Goal: Task Accomplishment & Management: Complete application form

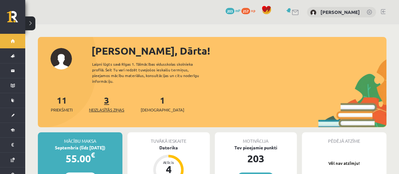
click at [110, 96] on link "3 Neizlasītās ziņas" at bounding box center [106, 103] width 35 height 19
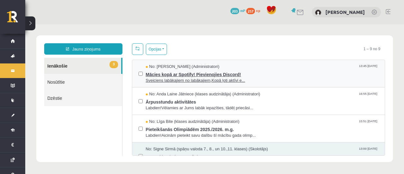
click at [153, 81] on span "Sveiciens labākajiem no labākajiem,Kopā ļoti aktīvi e..." at bounding box center [262, 81] width 233 height 6
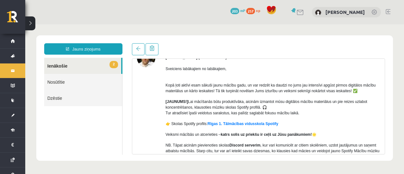
scroll to position [28, 0]
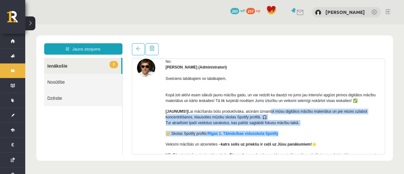
drag, startPoint x: 269, startPoint y: 110, endPoint x: 288, endPoint y: 125, distance: 24.3
click at [289, 126] on div "Sveiciens labākajiem no labākajiem, Kopā ļoti aktīvi esam sākuši jaunu mācību g…" at bounding box center [273, 130] width 214 height 120
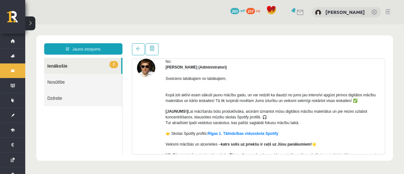
click at [257, 108] on p "[JAUNUMS!] Lai mācīšanās būtu produktīvāka, aicinām izmantot mūsu digitālos māc…" at bounding box center [273, 116] width 214 height 17
click at [132, 48] on link at bounding box center [138, 49] width 13 height 12
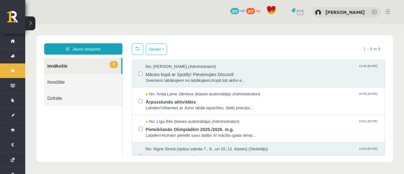
scroll to position [0, 0]
click at [158, 97] on span "Ārpusstundu aktivitātes" at bounding box center [262, 101] width 233 height 8
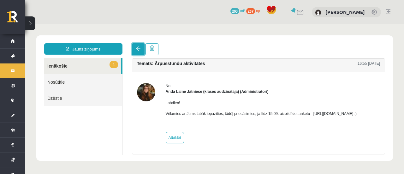
click at [134, 48] on link at bounding box center [138, 49] width 13 height 12
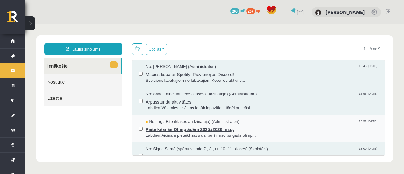
click at [185, 125] on span "Pieteikšanās Olimpiādēm 2025./2026. m.g." at bounding box center [262, 129] width 233 height 8
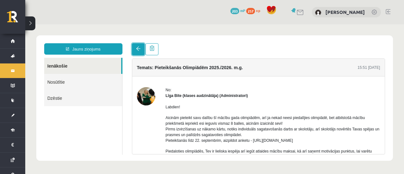
click at [139, 50] on span at bounding box center [138, 48] width 4 height 4
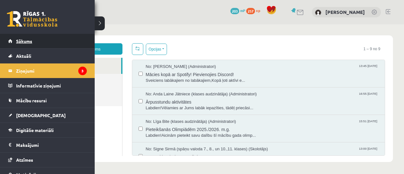
click at [14, 41] on link "Sākums" at bounding box center [47, 41] width 79 height 15
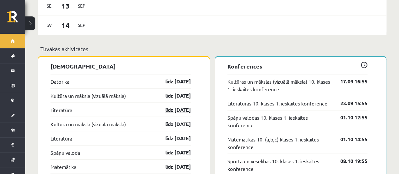
scroll to position [474, 0]
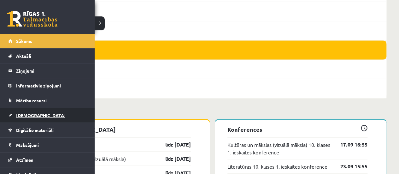
click at [29, 112] on span "[DEMOGRAPHIC_DATA]" at bounding box center [41, 115] width 50 height 6
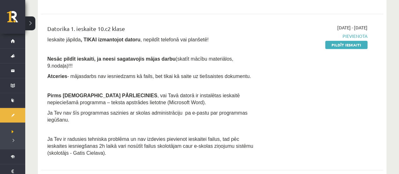
scroll to position [127, 0]
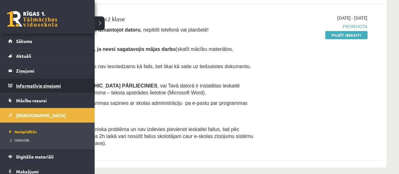
click at [25, 87] on legend "Informatīvie ziņojumi 0" at bounding box center [51, 85] width 71 height 15
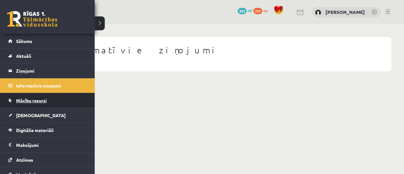
click at [28, 94] on link "Mācību resursi" at bounding box center [47, 100] width 79 height 15
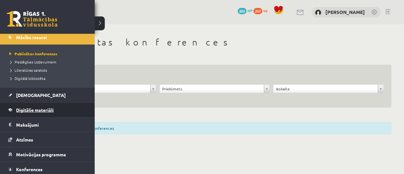
click at [30, 108] on span "Digitālie materiāli" at bounding box center [35, 110] width 38 height 6
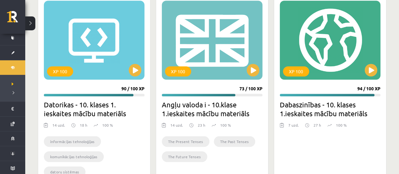
scroll to position [248, 0]
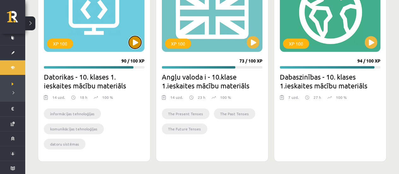
click at [130, 40] on button at bounding box center [135, 42] width 13 height 13
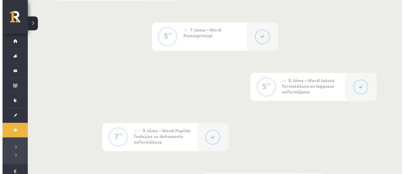
scroll to position [599, 0]
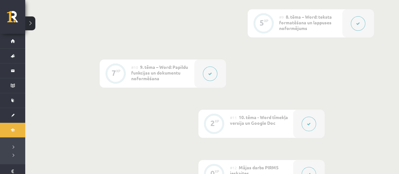
click at [210, 76] on button at bounding box center [210, 74] width 15 height 15
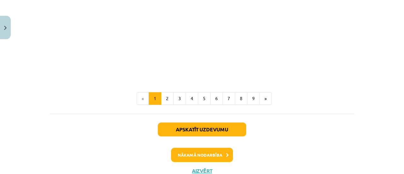
scroll to position [1403, 0]
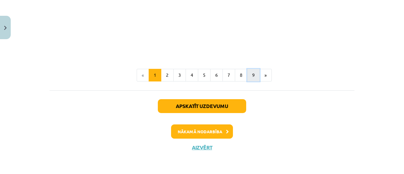
click at [249, 75] on button "9" at bounding box center [253, 75] width 13 height 13
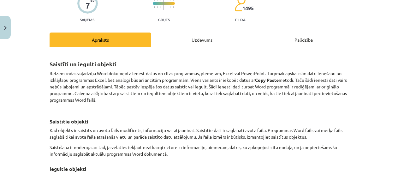
scroll to position [0, 0]
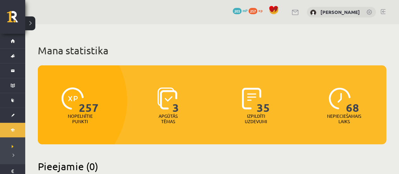
scroll to position [248, 0]
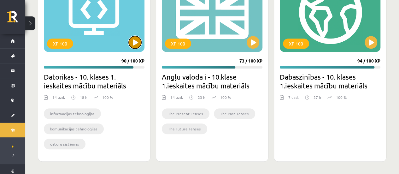
click at [131, 43] on button at bounding box center [135, 42] width 13 height 13
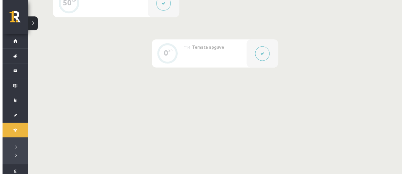
scroll to position [788, 0]
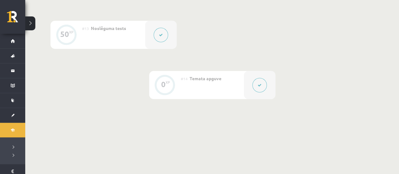
click at [259, 80] on button at bounding box center [259, 85] width 15 height 15
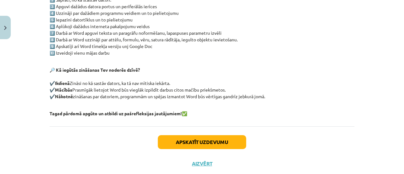
scroll to position [177, 0]
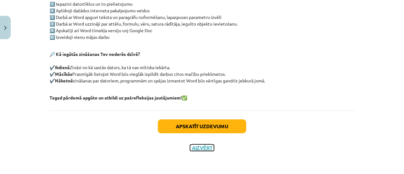
click at [203, 150] on button "Aizvērt" at bounding box center [202, 147] width 24 height 6
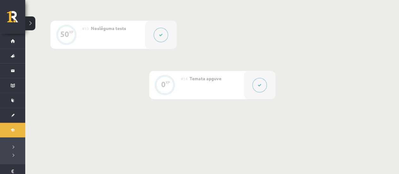
click at [161, 39] on button at bounding box center [161, 35] width 15 height 15
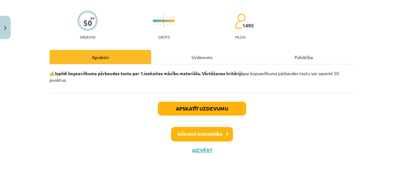
scroll to position [45, 0]
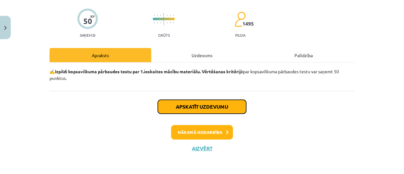
click at [211, 107] on button "Apskatīt uzdevumu" at bounding box center [202, 107] width 88 height 14
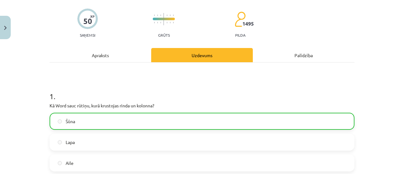
scroll to position [16, 0]
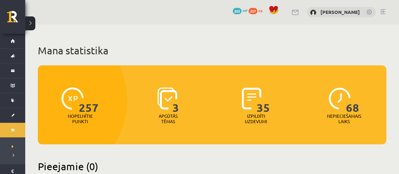
scroll to position [248, 0]
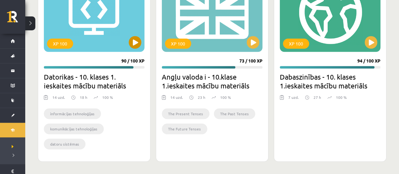
click at [122, 40] on div "XP 100" at bounding box center [94, 12] width 101 height 79
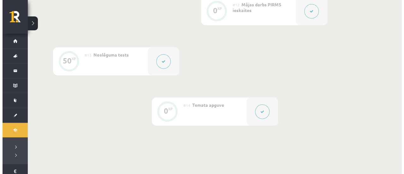
scroll to position [694, 0]
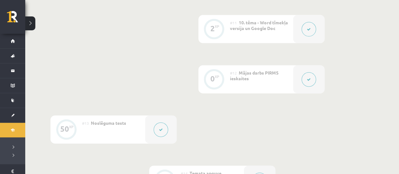
click at [314, 78] on button at bounding box center [308, 79] width 15 height 15
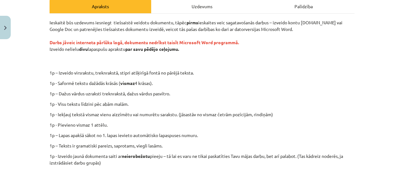
scroll to position [95, 0]
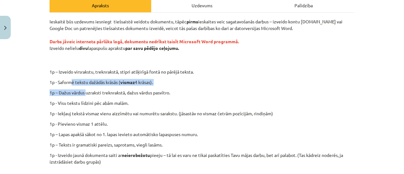
drag, startPoint x: 69, startPoint y: 82, endPoint x: 83, endPoint y: 92, distance: 17.1
click at [83, 92] on div "Ieskaitē būs uzdevums iesniegt tiešsaistē veidotu dokumentu, tāpēc pirms ieskai…" at bounding box center [202, 108] width 305 height 181
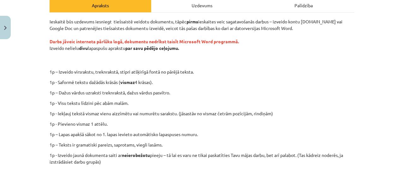
click at [119, 98] on div "Ieskaitē būs uzdevums iesniegt tiešsaistē veidotu dokumentu, tāpēc pirms ieskai…" at bounding box center [202, 108] width 305 height 181
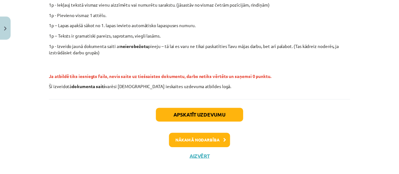
scroll to position [212, 0]
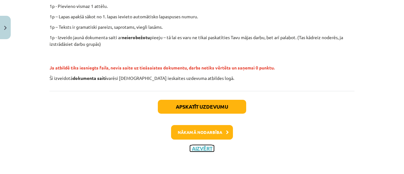
click at [197, 147] on button "Aizvērt" at bounding box center [202, 148] width 24 height 6
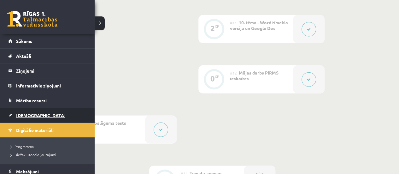
click at [29, 115] on span "[DEMOGRAPHIC_DATA]" at bounding box center [41, 115] width 50 height 6
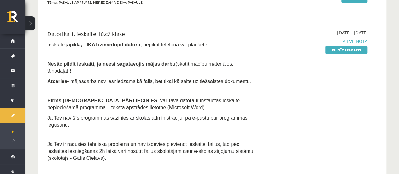
scroll to position [126, 0]
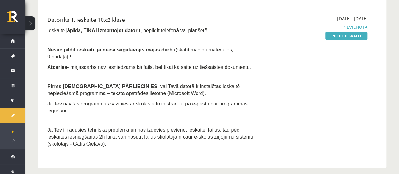
drag, startPoint x: 336, startPoint y: 34, endPoint x: 235, endPoint y: 17, distance: 102.0
click at [336, 35] on link "Pildīt ieskaiti" at bounding box center [346, 36] width 42 height 8
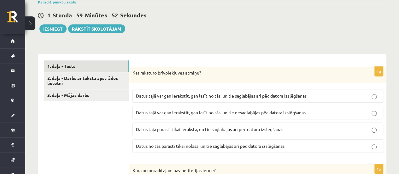
scroll to position [158, 0]
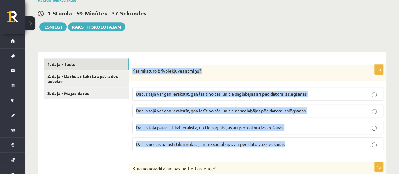
drag, startPoint x: 131, startPoint y: 62, endPoint x: 287, endPoint y: 137, distance: 172.8
click at [287, 137] on div "1p Kas raksturo brīvpiekļuves atmiņu? Datus tajā var gan ierakstīt, gan lasīt n…" at bounding box center [257, 110] width 257 height 91
copy div "Kas raksturo brīvpiekļuves atmiņu? Datus tajā var gan ierakstīt, gan lasīt no t…"
click at [305, 91] on span "Datus tajā var gan ierakstīt, gan lasīt no tās, un tie saglabājas arī pēc dator…" at bounding box center [221, 94] width 171 height 6
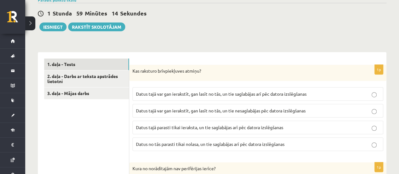
click at [209, 87] on label "Datus tajā var gan ierakstīt, gan lasīt no tās, un tie saglabājas arī pēc dator…" at bounding box center [257, 94] width 251 height 14
click at [213, 104] on label "Datus tajā var gan ierakstīt, gan lasīt no tās, un tie nesaglabājas pēc datora …" at bounding box center [257, 111] width 251 height 14
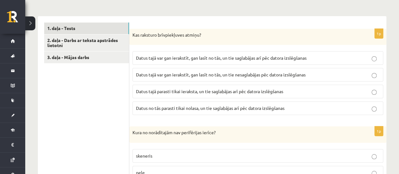
scroll to position [252, 0]
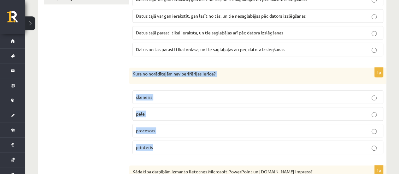
drag, startPoint x: 131, startPoint y: 62, endPoint x: 173, endPoint y: 132, distance: 81.5
click at [180, 135] on div "1p Kura no norādītajām nav perifērijas ierīce? skeneris pele procesors printeris" at bounding box center [257, 112] width 257 height 91
copy div "Kura no norādītajām nav perifērijas ierīce? skeneris pele procesors printeris"
click at [161, 127] on p "procesors" at bounding box center [258, 130] width 244 height 7
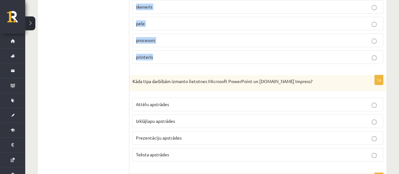
scroll to position [347, 0]
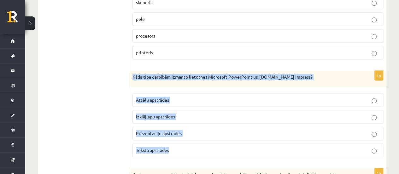
drag, startPoint x: 132, startPoint y: 66, endPoint x: 197, endPoint y: 66, distance: 65.3
click at [203, 131] on div "1p Kāda tipa darbībām izmanto lietotnes Microsoft PowerPoint un [DOMAIN_NAME] I…" at bounding box center [257, 116] width 257 height 91
copy div "Kāda tipa darbībām izmanto lietotnes Microsoft PowerPoint un [DOMAIN_NAME] Impr…"
click at [199, 130] on p "Prezentāciju apstrādes" at bounding box center [258, 133] width 244 height 7
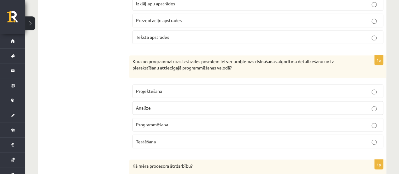
scroll to position [473, 0]
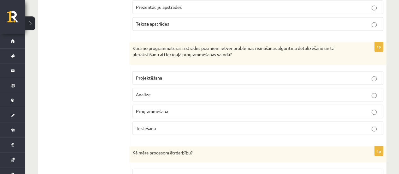
drag, startPoint x: 133, startPoint y: 40, endPoint x: 206, endPoint y: 118, distance: 106.6
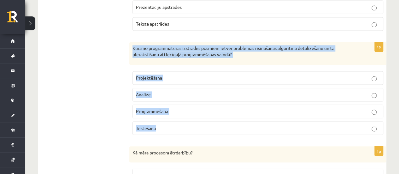
drag, startPoint x: 131, startPoint y: 38, endPoint x: 168, endPoint y: 114, distance: 84.5
click at [208, 123] on div "1p Kurā no programmatūras izstrādes posmiem ietver problēmas risināšanas algori…" at bounding box center [257, 90] width 257 height 97
copy div "Kurā no programmatūras izstrādes posmiem ietver problēmas risināšanas algoritma…"
click at [225, 68] on fieldset "Projektēšana [GEOGRAPHIC_DATA] Programmēšana Testēšana" at bounding box center [257, 102] width 251 height 69
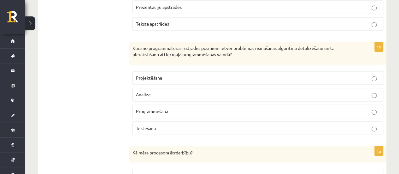
click at [169, 108] on p "Programmēšana" at bounding box center [258, 111] width 244 height 7
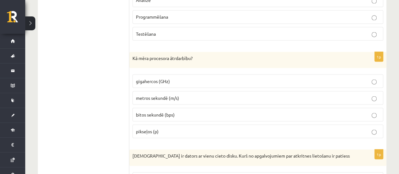
scroll to position [568, 0]
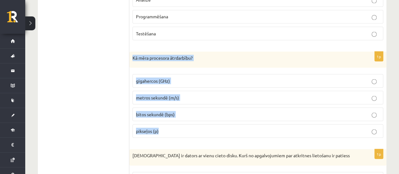
drag, startPoint x: 131, startPoint y: 44, endPoint x: 177, endPoint y: 116, distance: 85.0
click at [178, 117] on div "1p Kā mēra procesora ātrdarbību? gigahercos (GHz) metros sekundē (m/s) bitos se…" at bounding box center [257, 96] width 257 height 91
copy div "Kā mēra procesora ātrdarbību? gigahercos (GHz) metros sekundē (m/s) bitos sekun…"
click at [180, 77] on p "gigahercos (GHz)" at bounding box center [258, 80] width 244 height 7
click at [185, 111] on p "bitos sekundē (bps)" at bounding box center [258, 114] width 244 height 7
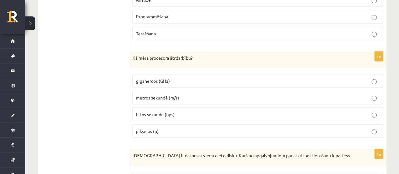
click at [182, 77] on p "gigahercos (GHz)" at bounding box center [258, 80] width 244 height 7
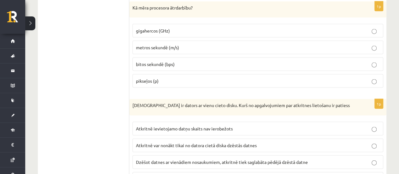
scroll to position [662, 0]
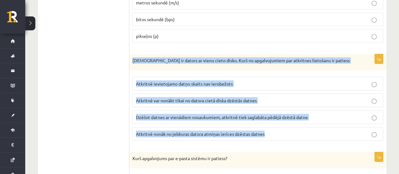
drag, startPoint x: 133, startPoint y: 49, endPoint x: 270, endPoint y: 121, distance: 154.6
click at [270, 121] on div "1p Jānim ir dators ar vienu cieto disku. Kurš no apgalvojumiem par atkritnes li…" at bounding box center [257, 99] width 257 height 91
copy div "[DEMOGRAPHIC_DATA] ir dators ar vienu cieto disku. Kurš no apgalvojumiem par at…"
click at [235, 77] on label "Atkritnē ievietojamo datņu skaits nav ierobežots" at bounding box center [257, 84] width 251 height 14
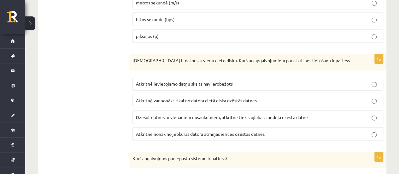
click at [185, 97] on p "Atkritnē var nonākt tikai no datora cietā diska dzēstās datnes" at bounding box center [258, 100] width 244 height 7
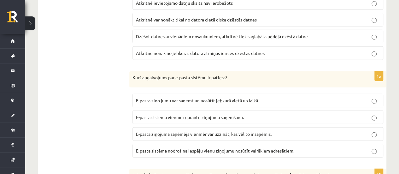
scroll to position [757, 0]
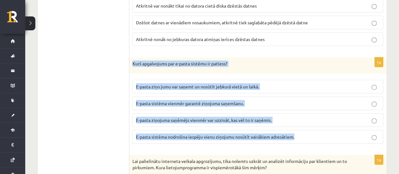
drag, startPoint x: 131, startPoint y: 49, endPoint x: 298, endPoint y: 124, distance: 182.5
click at [307, 124] on div "1p Kurš apgalvojums par e-pasta sistēmu ir patiess? E-pasta ziņo jumu var saņem…" at bounding box center [257, 102] width 257 height 91
copy div "Kurš apgalvojums par e-pasta sistēmu ir patiess? E-pasta ziņo jumu var saņemt u…"
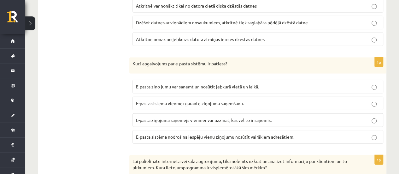
click at [140, 83] on p "E-pasta ziņo jumu var saņemt un nosūtīt jebkurā vietā un laikā." at bounding box center [258, 86] width 244 height 7
click at [188, 134] on span "E-pasta sistēma nodrošina iespēju vienu ziņojumu nosūtīt vairākiem adresātiem." at bounding box center [215, 137] width 158 height 6
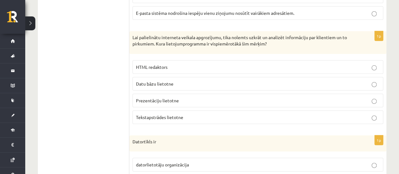
scroll to position [883, 0]
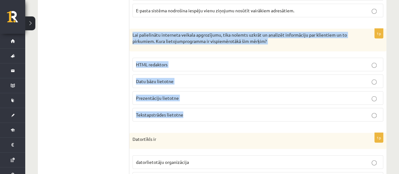
drag, startPoint x: 133, startPoint y: 20, endPoint x: 200, endPoint y: 104, distance: 107.5
click at [204, 105] on div "1p Lai palielinātu interneta veikala apgrozījumu, tika nolemts uzkrāt un analiz…" at bounding box center [257, 77] width 257 height 97
copy div "Lai palielinātu interneta veikala apgrozījumu, tika nolemts uzkrāt un analizēt …"
click at [190, 78] on p "Datu bāzu lietotne" at bounding box center [258, 81] width 244 height 7
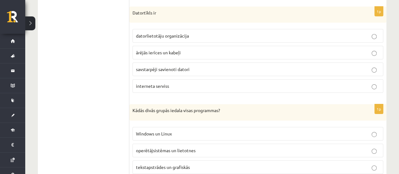
scroll to position [977, 0]
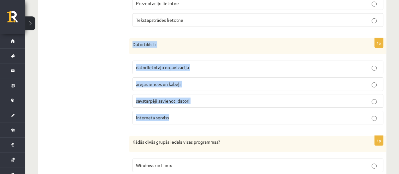
drag, startPoint x: 134, startPoint y: 29, endPoint x: 180, endPoint y: 62, distance: 56.6
click at [205, 109] on div "1p Datortīkls ir datorlietotāju organizācija ārējās ierīces un kabeļi savstarpē…" at bounding box center [257, 83] width 257 height 91
copy div "Datortīkls ir datorlietotāju organizācija ārējās ierīces un kabeļi savstarpēji …"
click at [185, 114] on p "interneta serviss" at bounding box center [258, 117] width 244 height 7
click at [204, 97] on p "savstarpēji savienoti datori" at bounding box center [258, 100] width 244 height 7
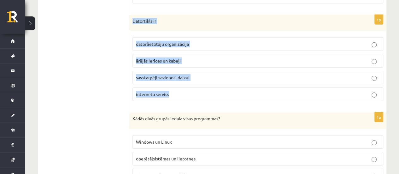
scroll to position [1009, 0]
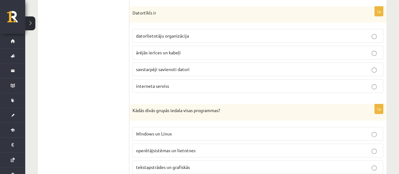
drag, startPoint x: 103, startPoint y: 96, endPoint x: 104, endPoint y: 93, distance: 3.2
click at [104, 94] on ul "1. daļa - Tests 2. daļa - Darbs ar teksta apstrādes lietotni 3. daļa - Mājas da…" at bounding box center [86, 98] width 85 height 1783
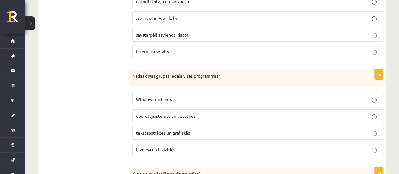
scroll to position [1072, 0]
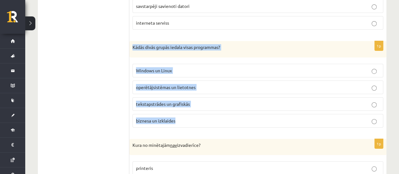
drag, startPoint x: 131, startPoint y: 32, endPoint x: 194, endPoint y: 105, distance: 95.2
click at [194, 105] on div "1p Kādās divās grupās iedala visas programmas? Windows un Linux operētājsistēma…" at bounding box center [257, 86] width 257 height 91
copy div "Kādās divās grupās iedala visas programmas? Windows un Linux operētājsistēmas u…"
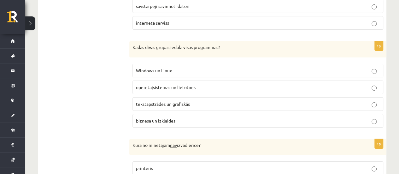
click at [123, 58] on ul "1. daļa - Tests 2. daļa - Darbs ar teksta apstrādes lietotni 3. daļa - Mājas da…" at bounding box center [86, 35] width 85 height 1783
click at [174, 84] on span "operētājsistēmas un lietotnes" at bounding box center [166, 87] width 60 height 6
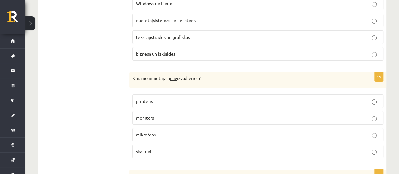
scroll to position [1167, 0]
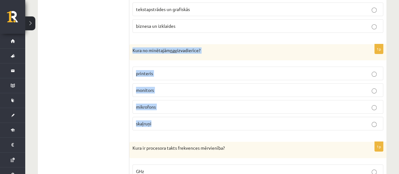
drag, startPoint x: 135, startPoint y: 37, endPoint x: 174, endPoint y: 101, distance: 74.7
click at [182, 106] on div "1p Kura no minētajām nav izvadierīce? printeris monitors mikrofons [GEOGRAPHIC_…" at bounding box center [257, 89] width 257 height 91
click at [172, 87] on p "monitors" at bounding box center [258, 90] width 244 height 7
click at [166, 100] on label "mikrofons" at bounding box center [257, 107] width 251 height 14
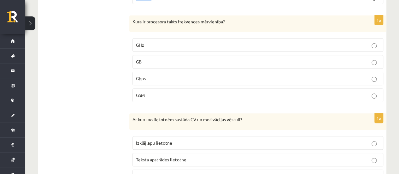
scroll to position [1261, 0]
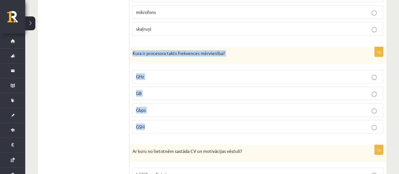
drag, startPoint x: 130, startPoint y: 37, endPoint x: 190, endPoint y: 116, distance: 99.2
click at [190, 116] on div "1p Kura ir procesora takts frekvences mērvienība? GHz GB Gbps GSM" at bounding box center [257, 92] width 257 height 91
click at [152, 67] on fieldset "GHz GB Gbps GSM" at bounding box center [257, 101] width 251 height 69
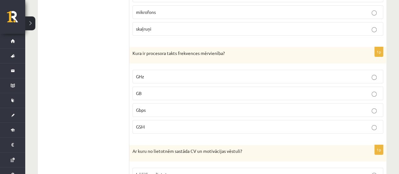
click at [150, 86] on label "GB" at bounding box center [257, 93] width 251 height 14
drag, startPoint x: 160, startPoint y: 58, endPoint x: 158, endPoint y: 55, distance: 3.7
click at [159, 73] on p "GHz" at bounding box center [258, 76] width 244 height 7
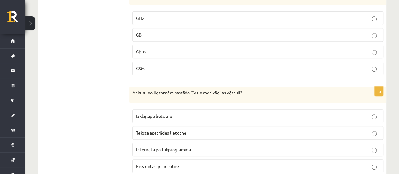
scroll to position [1356, 0]
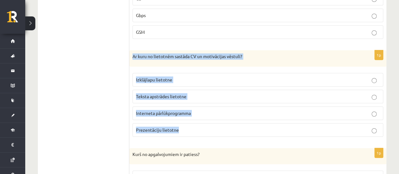
drag, startPoint x: 129, startPoint y: 37, endPoint x: 214, endPoint y: 114, distance: 114.5
click at [214, 114] on div "1p Ar kuru no lietotnēm sastāda CV un motivācijas vēstuli? Izklājlapu lietotne …" at bounding box center [257, 95] width 257 height 91
click at [195, 90] on label "Teksta apstrādes lietotne" at bounding box center [257, 97] width 251 height 14
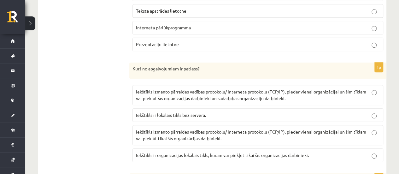
scroll to position [1450, 0]
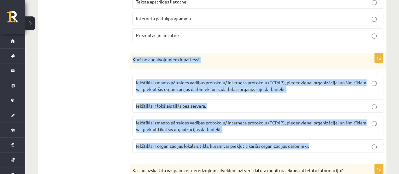
drag, startPoint x: 132, startPoint y: 39, endPoint x: 318, endPoint y: 123, distance: 204.1
click at [319, 124] on div "1p Kurš no apgalvojumiem ir patiess? Iekštīkls izmanto pārraides vadības protok…" at bounding box center [257, 105] width 257 height 105
click at [332, 79] on span "Iekštīkls izmanto pārraides vadības protokolu/ interneta protokolu (TCP/IP), pi…" at bounding box center [251, 85] width 230 height 12
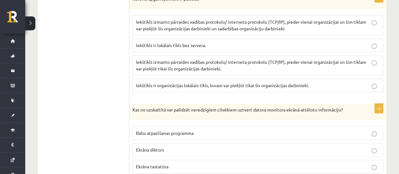
scroll to position [1576, 0]
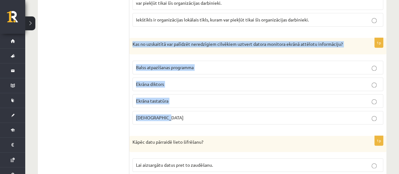
drag, startPoint x: 131, startPoint y: 24, endPoint x: 193, endPoint y: 50, distance: 66.9
click at [197, 105] on div "1p Kas no uzskaitītā var palīdzēt neredzīgiem cilvēkiem uztvert datora monitora…" at bounding box center [257, 83] width 257 height 91
click at [183, 97] on p "Ekrāna tastatūra" at bounding box center [258, 100] width 244 height 7
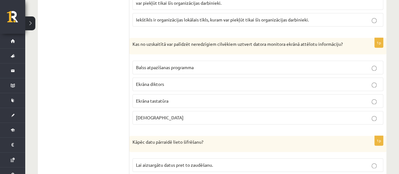
click at [176, 74] on fieldset "Balss atpazīšanas programma Ekrāna diktors Ekrāna tastatūra Skārienekrāns" at bounding box center [257, 91] width 251 height 69
click at [175, 77] on label "Ekrāna diktors" at bounding box center [257, 84] width 251 height 14
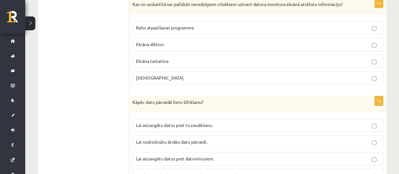
scroll to position [1640, 0]
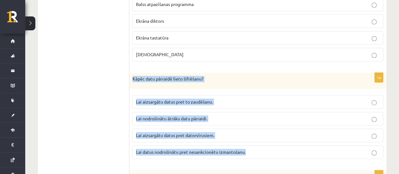
drag, startPoint x: 132, startPoint y: 58, endPoint x: 251, endPoint y: 132, distance: 140.1
click at [256, 132] on div "1p Kāpēc datu pārraidē lieto šifrēšanu? Lai aizsargātu datus pret to zaudēšanu.…" at bounding box center [257, 118] width 257 height 91
click at [229, 98] on p "Lai aizsargātu datus pret to zaudēšanu." at bounding box center [258, 101] width 244 height 7
click at [223, 132] on p "Lai aizsargātu datus pret datorvīrusiem." at bounding box center [258, 135] width 244 height 7
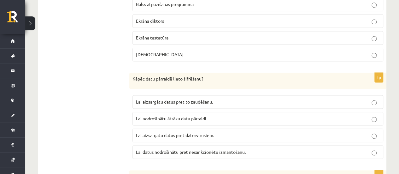
scroll to position [1703, 0]
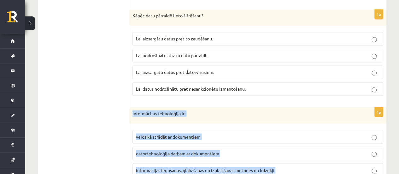
drag, startPoint x: 131, startPoint y: 90, endPoint x: 230, endPoint y: 161, distance: 121.7
click at [235, 163] on div "1p Informācijas tehnoloģija ir: veids kā strādāt ar dokumentiem datortehnoloģij…" at bounding box center [257, 152] width 257 height 91
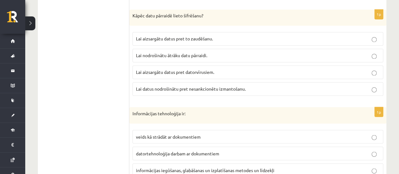
click at [192, 69] on span "Lai aizsargātu datus pret datorvīrusiem." at bounding box center [175, 72] width 78 height 6
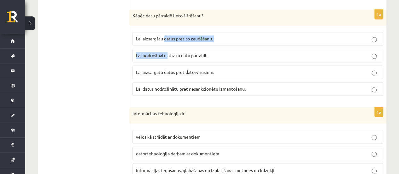
drag, startPoint x: 165, startPoint y: 19, endPoint x: 175, endPoint y: 38, distance: 22.0
click at [170, 31] on fieldset "Lai aizsargātu datus pret to zaudēšanu. Lai nodrošinātu ātrāku datu pārraidi. L…" at bounding box center [257, 63] width 251 height 69
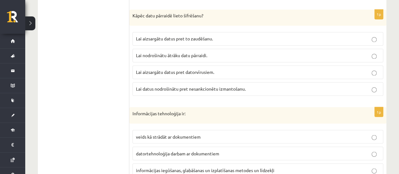
click at [198, 69] on p "Lai aizsargātu datus pret datorvīrusiem." at bounding box center [258, 72] width 244 height 7
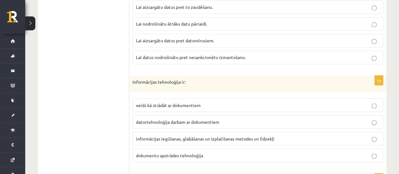
scroll to position [1766, 0]
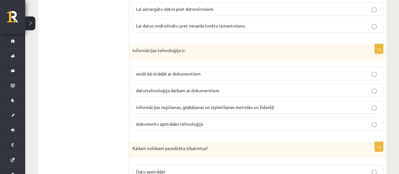
click at [173, 104] on span "informācijas iegūšanas, glabāšanas un izplatīšanas metodes un līdzekļi" at bounding box center [205, 107] width 138 height 6
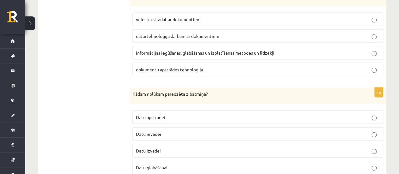
scroll to position [1821, 0]
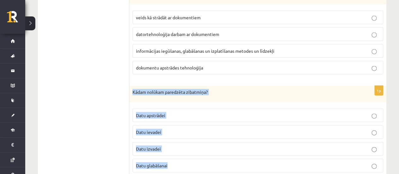
drag, startPoint x: 135, startPoint y: 70, endPoint x: 156, endPoint y: 121, distance: 55.6
click at [181, 141] on div "1p Kādam nolūkam paredzēta zibatmiņa? Datu apstrādei Datu ievadei Datu izvadei …" at bounding box center [257, 131] width 257 height 91
click at [182, 162] on p "Datu glabāšanai" at bounding box center [258, 165] width 244 height 7
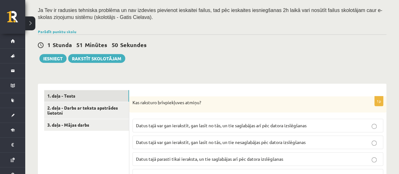
scroll to position [158, 0]
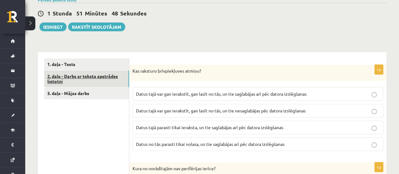
click at [86, 72] on link "2. daļa - Darbs ar teksta apstrādes lietotni" at bounding box center [86, 78] width 85 height 17
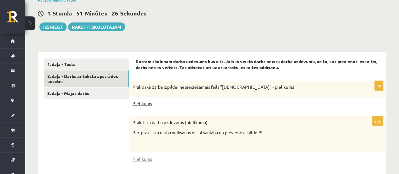
click at [141, 100] on link "Pielikums" at bounding box center [142, 103] width 20 height 7
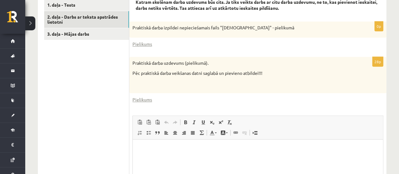
scroll to position [207, 0]
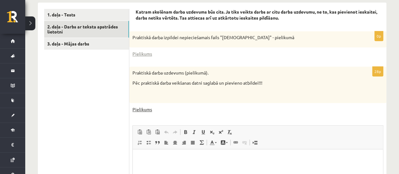
click at [149, 106] on link "Pielikums" at bounding box center [142, 109] width 20 height 7
